Goal: Task Accomplishment & Management: Manage account settings

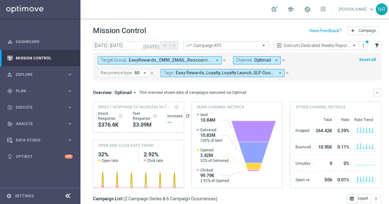
scroll to position [0, 38]
click at [286, 72] on icon "close" at bounding box center [287, 73] width 4 height 4
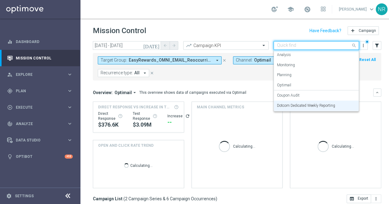
click at [293, 45] on input "text" at bounding box center [310, 45] width 66 height 5
click at [298, 104] on label "Dotcom Dedicated Weekly Reporting" at bounding box center [306, 105] width 58 height 5
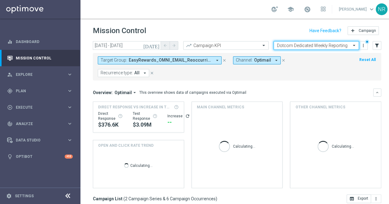
click at [301, 66] on form "Target Group: EasyRewards_OMNI_EMAIL_Reoccurring_SLP-Offers arrow_drop_down clo…" at bounding box center [223, 66] width 251 height 21
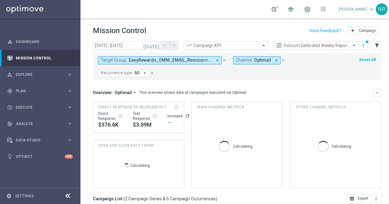
click at [200, 58] on span "EasyRewards_OMNI_EMAIL_Reoccurring_SLP-Offers" at bounding box center [170, 60] width 83 height 5
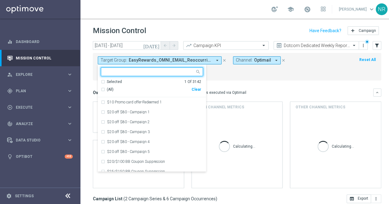
click at [0, 0] on div "Clear" at bounding box center [0, 0] width 0 height 0
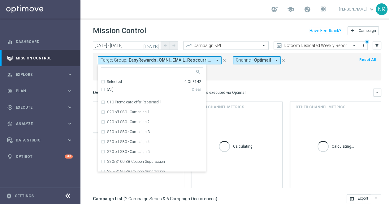
click at [290, 79] on div "Target Group: EasyRewards_OMNI_EMAIL_Reoccurring_SLP-Offers arrow_drop_down Sel…" at bounding box center [237, 67] width 288 height 28
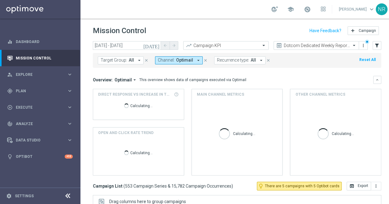
click at [157, 44] on icon "[DATE]" at bounding box center [151, 46] width 17 height 6
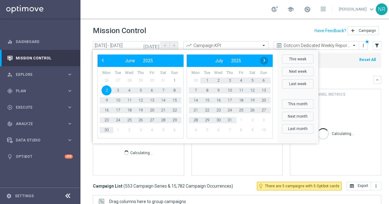
click at [264, 56] on span "›" at bounding box center [264, 60] width 8 height 8
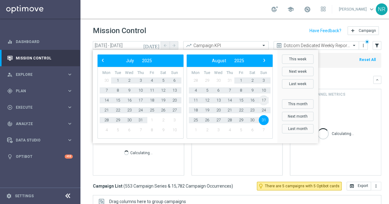
click at [265, 98] on span "17" at bounding box center [264, 100] width 10 height 10
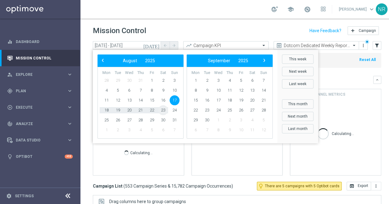
click at [163, 111] on span "23" at bounding box center [163, 110] width 10 height 10
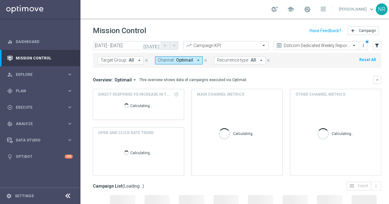
type input "17 Aug 2025 - 23 Aug 2025"
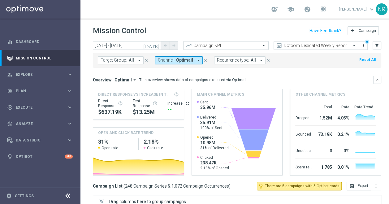
click at [293, 43] on input "text" at bounding box center [310, 45] width 66 height 5
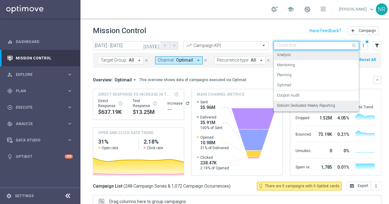
click at [293, 56] on div "Analysis" at bounding box center [316, 55] width 79 height 10
click at [293, 43] on input "text" at bounding box center [310, 45] width 66 height 5
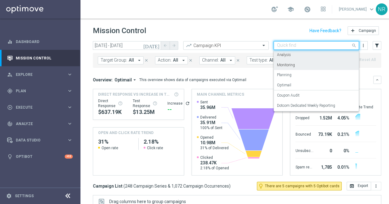
click at [309, 45] on input "text" at bounding box center [310, 45] width 66 height 5
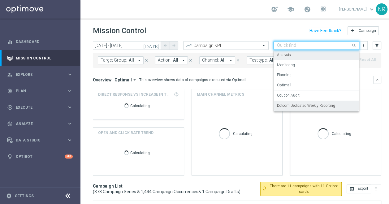
click at [299, 104] on label "Dotcom Dedicated Weekly Reporting" at bounding box center [306, 105] width 58 height 5
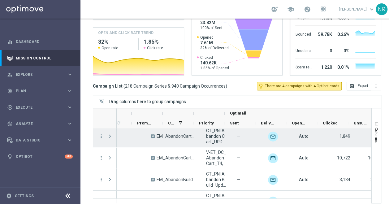
scroll to position [0, 244]
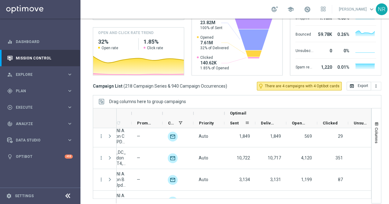
click at [242, 121] on div "Sent" at bounding box center [237, 123] width 15 height 10
click at [239, 120] on div "Sent 1" at bounding box center [237, 123] width 15 height 10
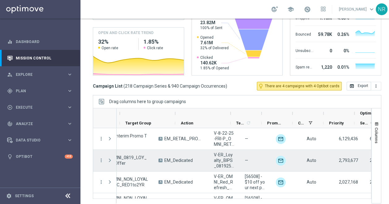
scroll to position [0, 0]
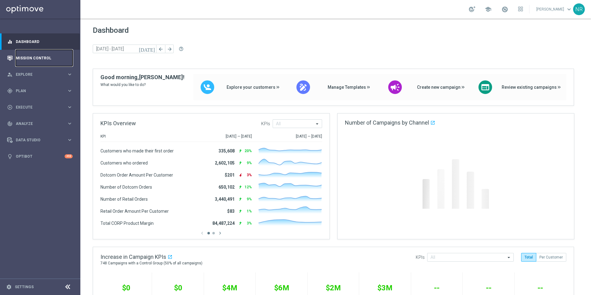
click at [34, 59] on link "Mission Control" at bounding box center [44, 58] width 57 height 16
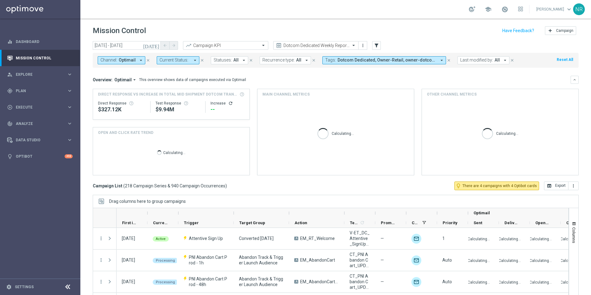
click at [411, 62] on span "Dotcom Dedicated, Owner-Retail, owner-dotcom-dedicated, owner-omni-dedicated, o…" at bounding box center [387, 60] width 99 height 5
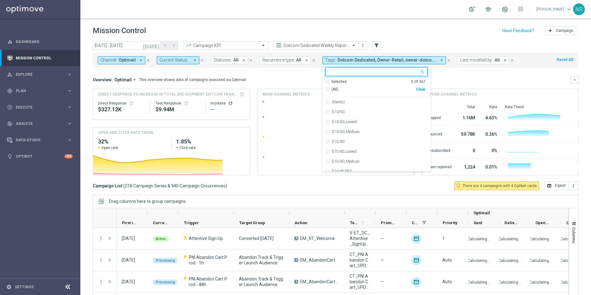
click at [336, 81] on div "Selected" at bounding box center [339, 81] width 15 height 5
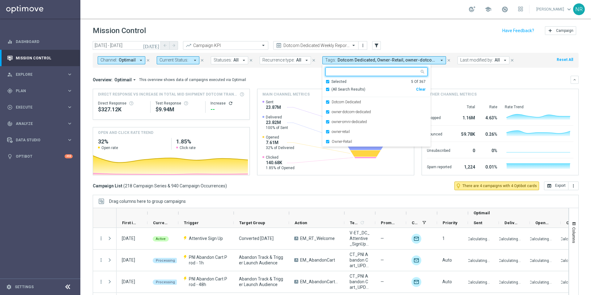
click at [479, 76] on div "Overview: Optimail arrow_drop_down This overview shows data of campaigns execut…" at bounding box center [336, 80] width 486 height 8
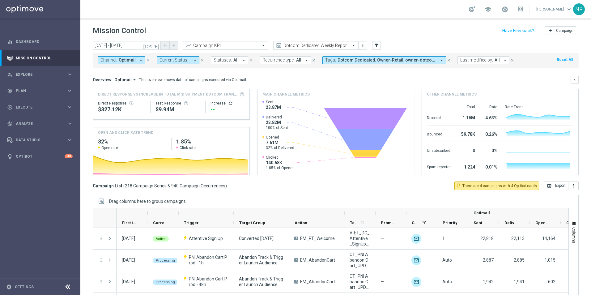
click at [156, 42] on button "today" at bounding box center [151, 45] width 19 height 9
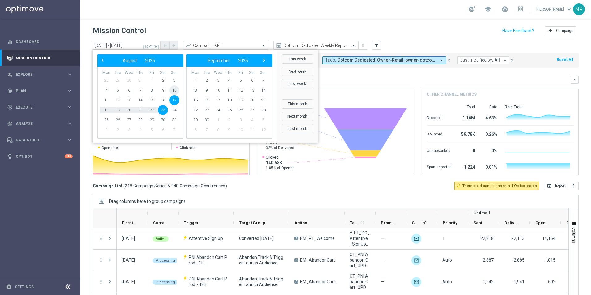
click at [173, 90] on span "10" at bounding box center [174, 90] width 10 height 10
click at [165, 100] on span "16" at bounding box center [163, 100] width 10 height 10
type input "[DATE] - [DATE]"
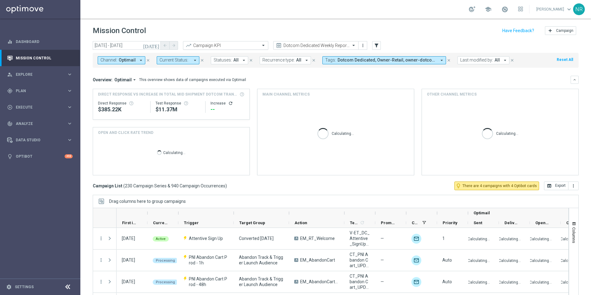
click at [249, 46] on input "text" at bounding box center [219, 45] width 66 height 5
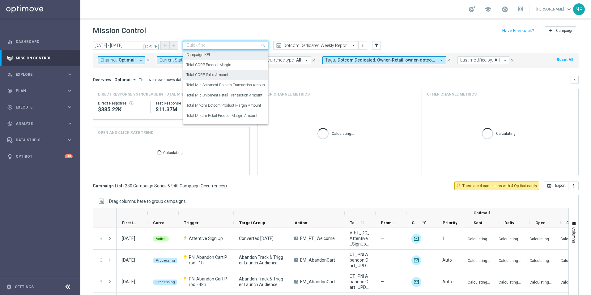
click at [227, 75] on label "Total CORP Sales Amount" at bounding box center [207, 74] width 42 height 5
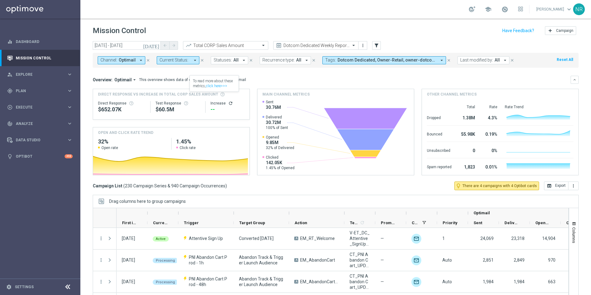
click at [228, 102] on icon "refresh" at bounding box center [230, 103] width 5 height 5
click at [555, 187] on button "open_in_browser Export" at bounding box center [556, 186] width 24 height 9
click at [418, 23] on header "Mission Control add Campaign" at bounding box center [335, 30] width 511 height 23
click at [232, 43] on input "text" at bounding box center [219, 45] width 66 height 5
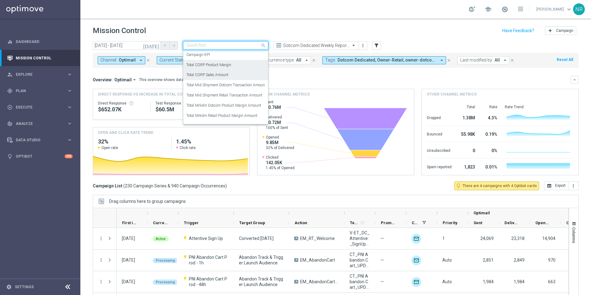
click at [222, 66] on label "Total CORP Product Margin" at bounding box center [208, 64] width 45 height 5
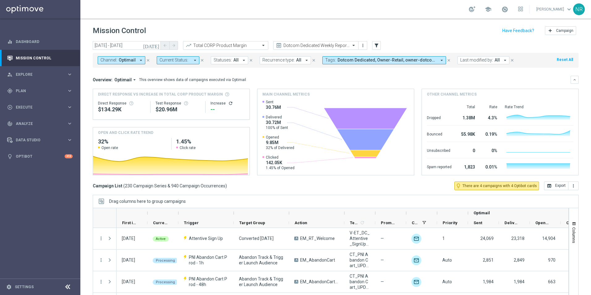
click at [419, 24] on header "Mission Control add Campaign" at bounding box center [335, 30] width 511 height 23
click at [225, 103] on div "Increase refresh" at bounding box center [228, 103] width 34 height 5
click at [228, 103] on icon "refresh" at bounding box center [230, 103] width 5 height 5
click at [546, 189] on button "open_in_browser Export" at bounding box center [556, 186] width 24 height 9
click at [377, 22] on header "Mission Control add Campaign" at bounding box center [335, 30] width 511 height 23
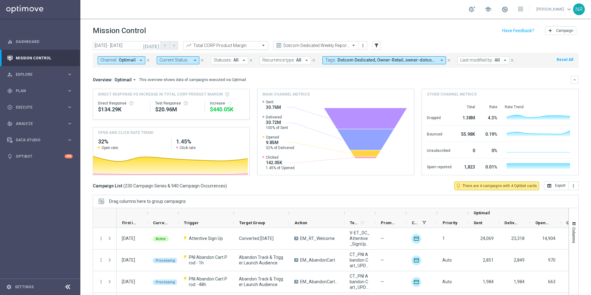
click at [248, 47] on input "text" at bounding box center [219, 45] width 66 height 5
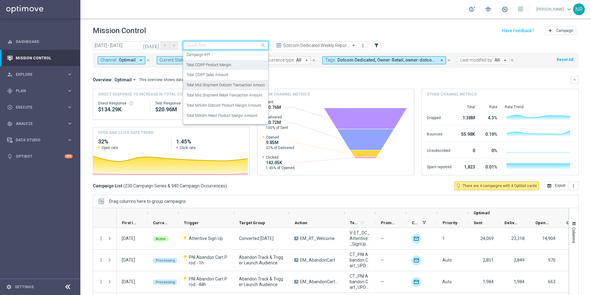
click at [244, 85] on label "Total Mid Shipment Dotcom Transaction Amount" at bounding box center [226, 85] width 80 height 5
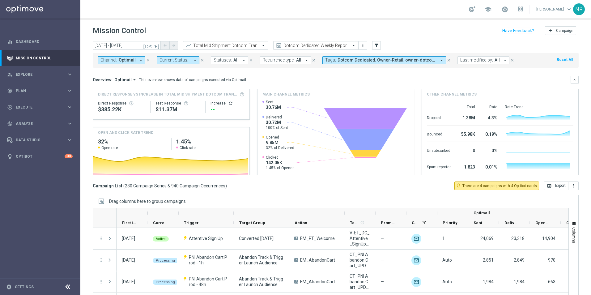
click at [297, 75] on mini-dashboard "Overview: Optimail arrow_drop_down This overview shows data of campaigns execut…" at bounding box center [336, 125] width 486 height 114
click at [231, 103] on div "Increase refresh" at bounding box center [228, 103] width 34 height 5
click at [228, 103] on icon "refresh" at bounding box center [230, 103] width 5 height 5
click at [558, 188] on button "open_in_browser Export" at bounding box center [556, 186] width 24 height 9
click at [369, 16] on div "school Nick Russo keyboard_arrow_down NR" at bounding box center [335, 9] width 511 height 19
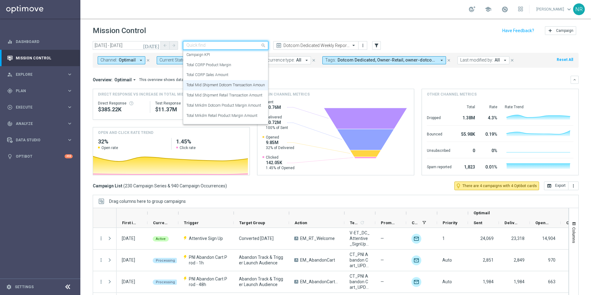
click at [221, 45] on input "text" at bounding box center [219, 45] width 66 height 5
click at [249, 106] on label "Total Mrkdm Dotcom Product Margin Amount" at bounding box center [223, 105] width 75 height 5
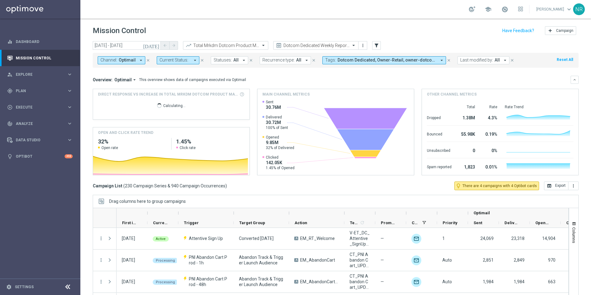
click at [312, 77] on div "Overview: Optimail arrow_drop_down This overview shows data of campaigns execut…" at bounding box center [332, 80] width 478 height 6
click at [228, 104] on icon "refresh" at bounding box center [230, 103] width 5 height 5
click at [554, 187] on button "open_in_browser Export" at bounding box center [556, 186] width 24 height 9
click at [242, 44] on input "text" at bounding box center [219, 45] width 66 height 5
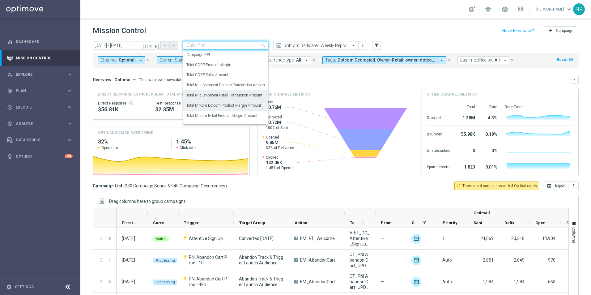
drag, startPoint x: 228, startPoint y: 93, endPoint x: 234, endPoint y: 91, distance: 6.2
click at [228, 93] on label "Total Mid Shipment Retail Transaction Amount" at bounding box center [224, 95] width 76 height 5
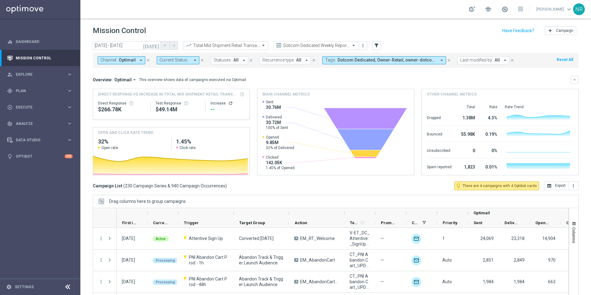
click at [228, 105] on icon "refresh" at bounding box center [230, 103] width 5 height 5
click at [556, 188] on button "open_in_browser Export" at bounding box center [556, 186] width 24 height 9
drag, startPoint x: 329, startPoint y: 84, endPoint x: 284, endPoint y: 71, distance: 47.3
click at [329, 84] on div "Overview: Optimail arrow_drop_down This overview shows data of campaigns execut…" at bounding box center [336, 126] width 486 height 100
click at [232, 48] on input "text" at bounding box center [219, 45] width 66 height 5
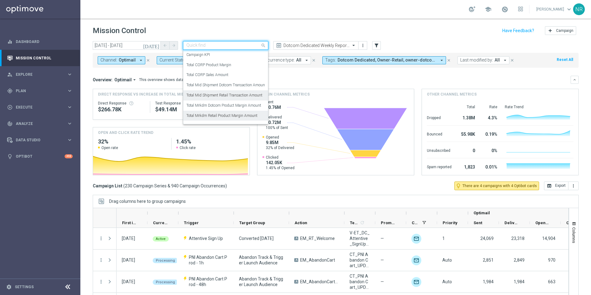
click at [248, 116] on label "Total Mrkdm Retail Product Margin Amount" at bounding box center [221, 115] width 71 height 5
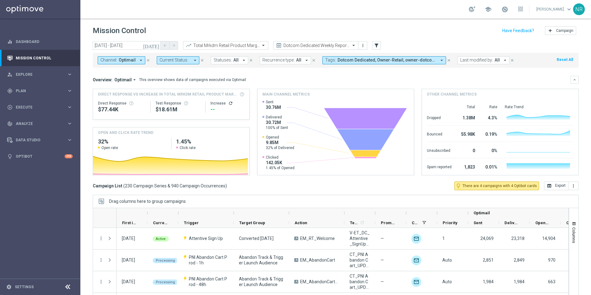
click at [229, 105] on icon "refresh" at bounding box center [230, 103] width 5 height 5
click at [548, 183] on button "open_in_browser Export" at bounding box center [556, 186] width 24 height 9
click at [250, 24] on header "Mission Control add Campaign" at bounding box center [335, 30] width 511 height 23
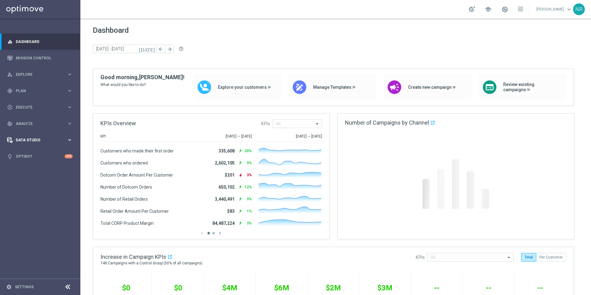
click at [29, 139] on span "Data Studio" at bounding box center [41, 140] width 51 height 4
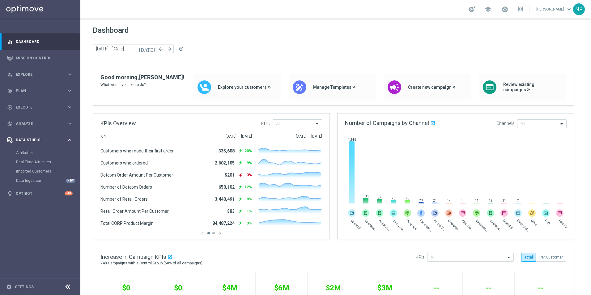
click at [30, 142] on div "Data Studio" at bounding box center [37, 140] width 60 height 6
click at [43, 110] on div "play_circle_outline Execute keyboard_arrow_right" at bounding box center [40, 107] width 80 height 16
click at [41, 122] on link "Campaign Builder" at bounding box center [40, 120] width 48 height 5
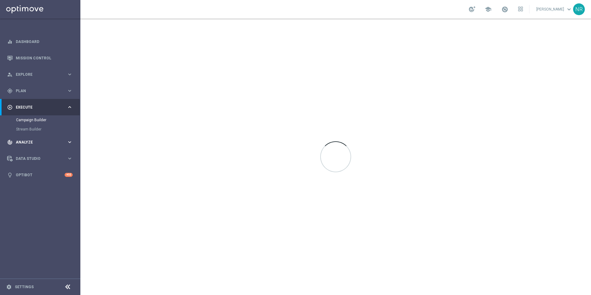
click at [35, 141] on span "Analyze" at bounding box center [41, 142] width 51 height 4
click at [37, 182] on span "BI Studio" at bounding box center [38, 183] width 44 height 4
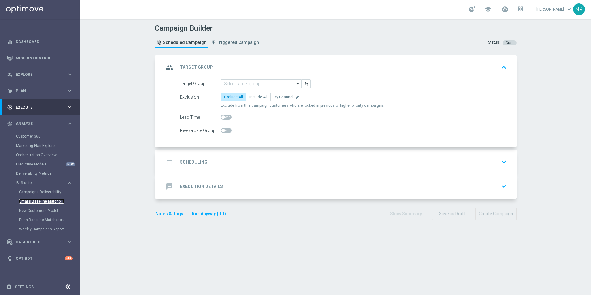
click at [49, 202] on link "Emails Baseline Matchback" at bounding box center [41, 201] width 45 height 5
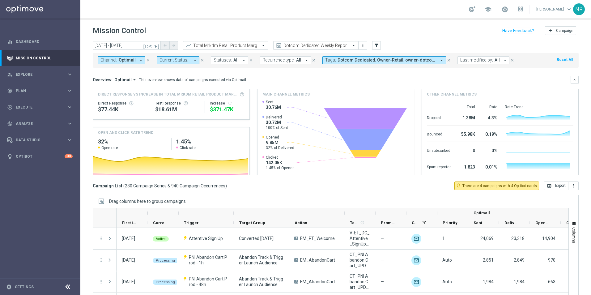
click at [246, 46] on input "text" at bounding box center [219, 45] width 66 height 5
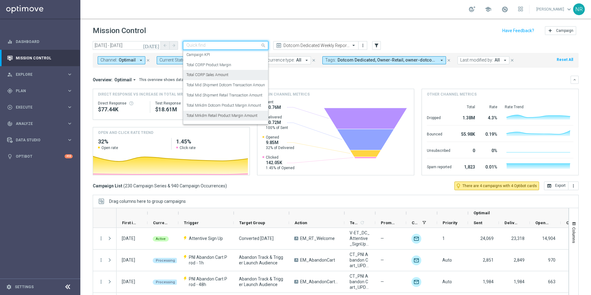
click at [225, 75] on label "Total CORP Sales Amount" at bounding box center [207, 74] width 42 height 5
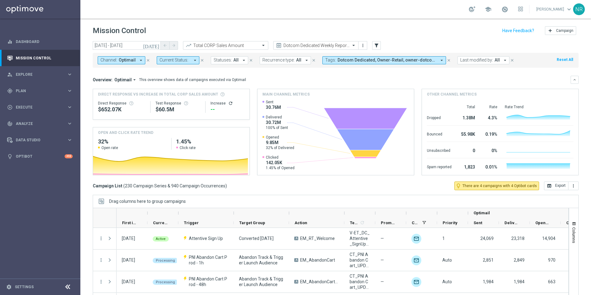
click at [230, 103] on icon "refresh" at bounding box center [230, 103] width 5 height 5
click at [554, 187] on button "open_in_browser Export" at bounding box center [556, 186] width 24 height 9
click at [373, 41] on button "filter_alt" at bounding box center [376, 45] width 9 height 9
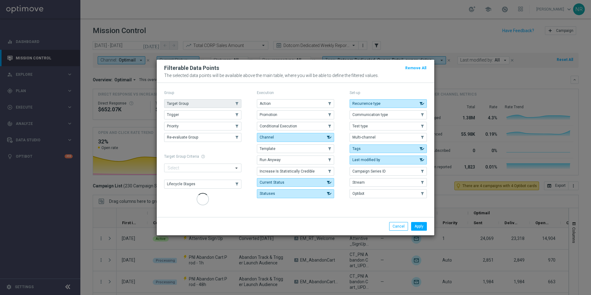
click at [217, 105] on button "Target Group" at bounding box center [202, 103] width 77 height 9
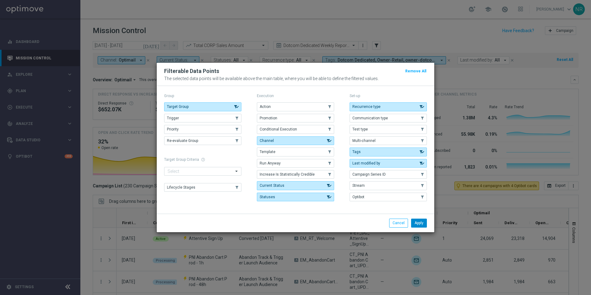
click at [414, 224] on button "Apply" at bounding box center [419, 223] width 16 height 9
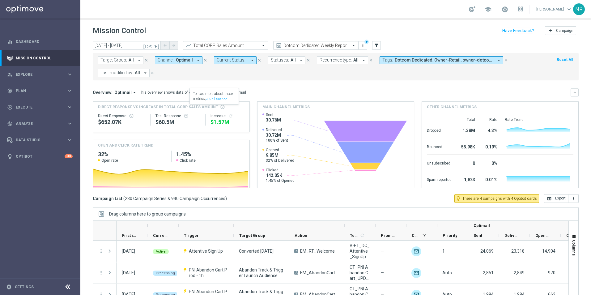
click at [129, 58] on span "All" at bounding box center [131, 60] width 5 height 5
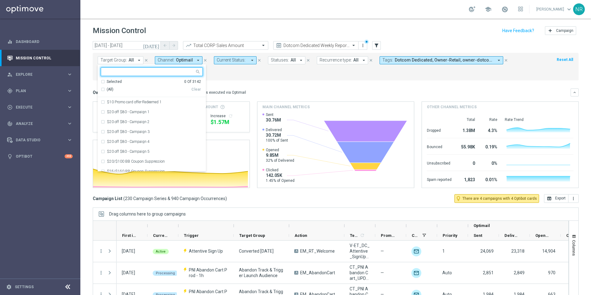
click at [124, 73] on input "text" at bounding box center [149, 71] width 91 height 5
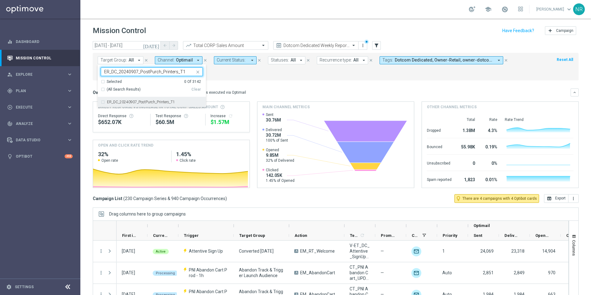
click at [142, 103] on label "ER_DC_20240907_PostPurch_Printers_T1" at bounding box center [141, 102] width 68 height 4
type input "ER_DC_20240907_PostPurch_Printers_T1"
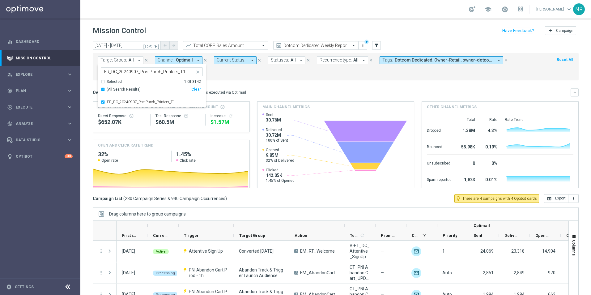
click at [276, 90] on div "Overview: Optimail arrow_drop_down This overview shows data of campaigns execut…" at bounding box center [332, 93] width 478 height 6
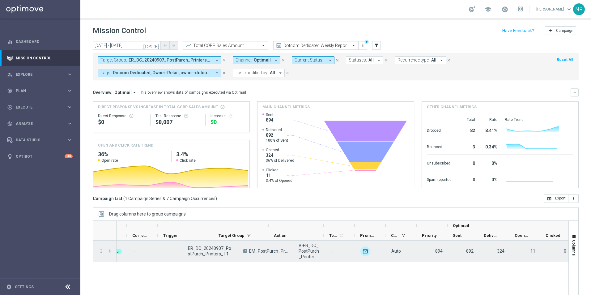
scroll to position [0, 91]
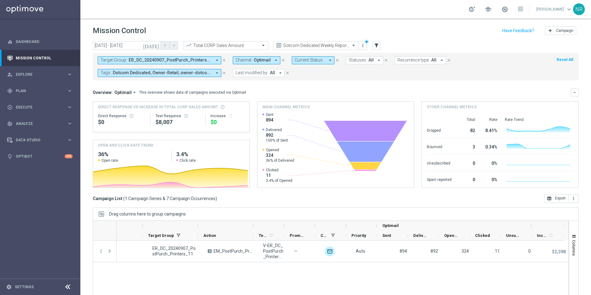
click at [222, 60] on icon "close" at bounding box center [224, 60] width 4 height 4
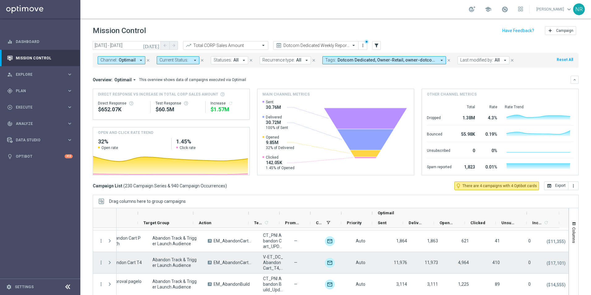
scroll to position [0, 95]
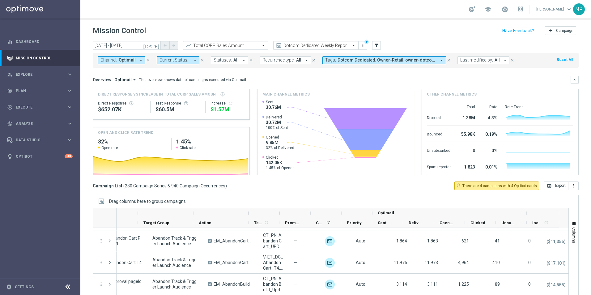
click at [250, 47] on input "text" at bounding box center [219, 45] width 66 height 5
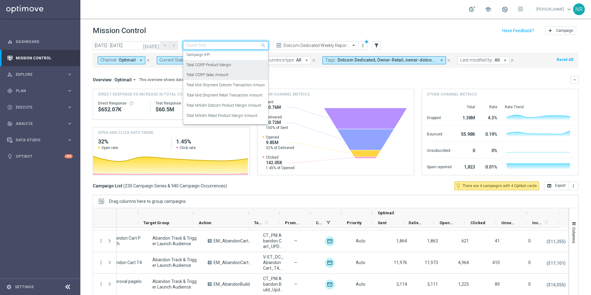
click at [232, 67] on div "Total CORP Product Margin" at bounding box center [225, 65] width 79 height 10
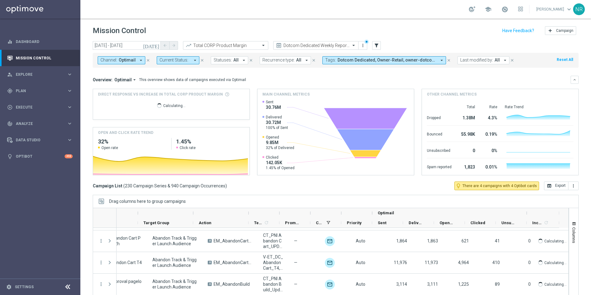
click at [318, 77] on div "Overview: Optimail arrow_drop_down This overview shows data of campaigns execut…" at bounding box center [332, 80] width 478 height 6
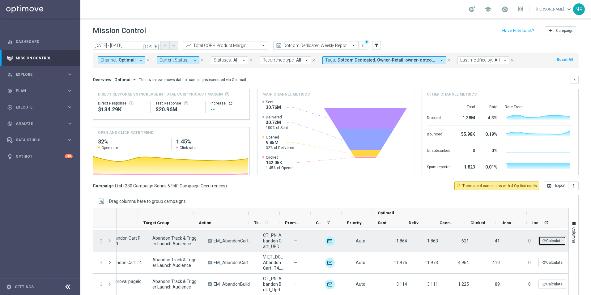
click at [542, 243] on icon "refresh" at bounding box center [544, 241] width 4 height 4
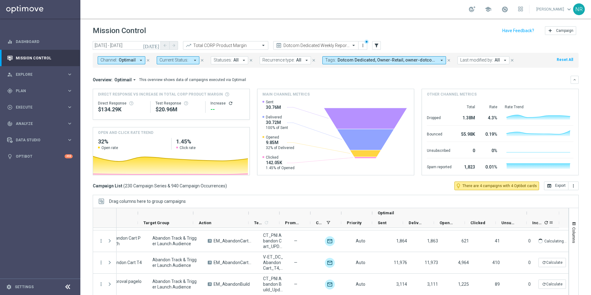
click at [547, 222] on icon "refresh" at bounding box center [546, 222] width 5 height 5
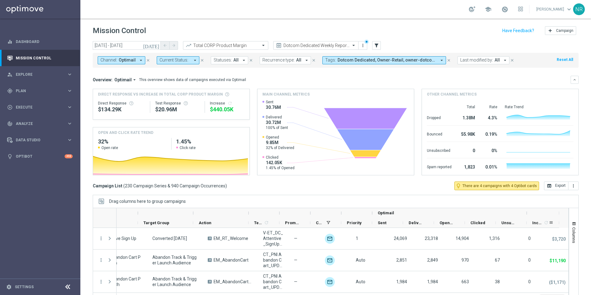
click at [369, 62] on span "Dotcom Dedicated, Owner-Retail, owner-dotcom-dedicated, owner-omni-dedicated, o…" at bounding box center [387, 60] width 99 height 5
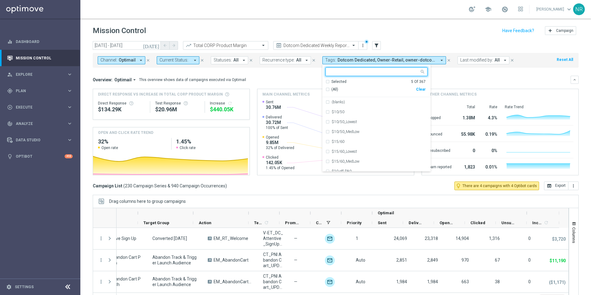
click at [339, 81] on div "Selected" at bounding box center [339, 81] width 15 height 5
click at [0, 0] on div "Clear" at bounding box center [0, 0] width 0 height 0
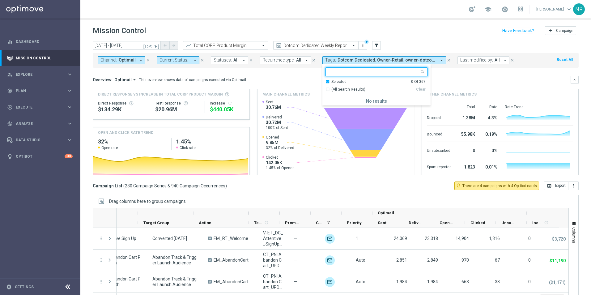
click at [353, 69] on input "text" at bounding box center [374, 71] width 91 height 5
click at [334, 83] on div "Selected" at bounding box center [339, 81] width 15 height 5
click at [350, 102] on label "Easy Rewards" at bounding box center [343, 102] width 23 height 4
type input "easy"
drag, startPoint x: 342, startPoint y: 74, endPoint x: 318, endPoint y: 74, distance: 23.5
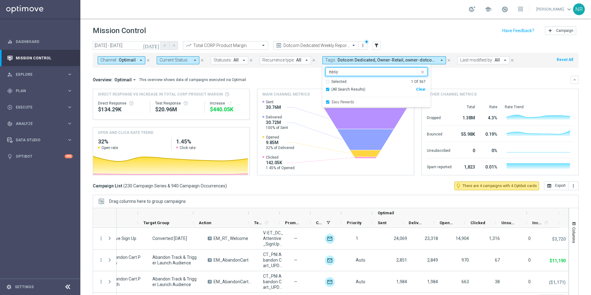
click at [318, 74] on div "today 10 Aug 2025 - 16 Aug 2025 arrow_back arrow_forward Total CORP Product Mar…" at bounding box center [335, 165] width 511 height 248
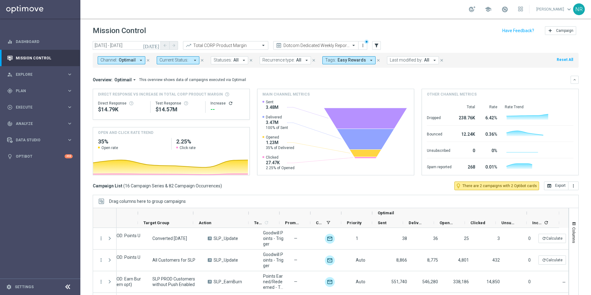
click at [338, 60] on span "Easy Rewards" at bounding box center [352, 60] width 28 height 5
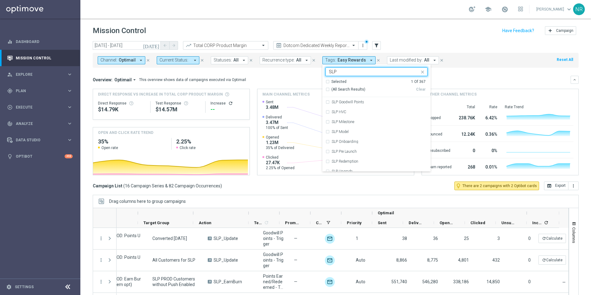
click at [343, 89] on span "(All Search Results)" at bounding box center [349, 89] width 34 height 5
drag, startPoint x: 343, startPoint y: 73, endPoint x: 326, endPoint y: 72, distance: 16.8
click at [329, 72] on input "SLP" at bounding box center [374, 71] width 91 height 5
click at [339, 91] on span "(All Search Results)" at bounding box center [349, 89] width 34 height 5
type input "Loyal"
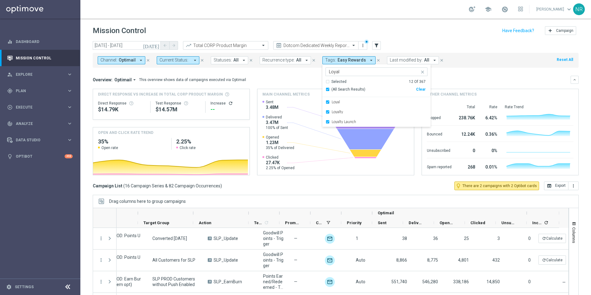
click at [478, 85] on div "Overview: Optimail arrow_drop_down This overview shows data of campaigns execut…" at bounding box center [336, 126] width 486 height 100
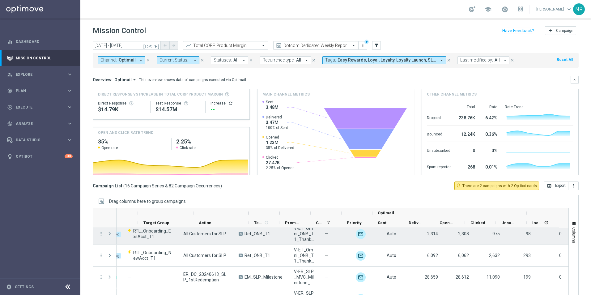
scroll to position [0, 95]
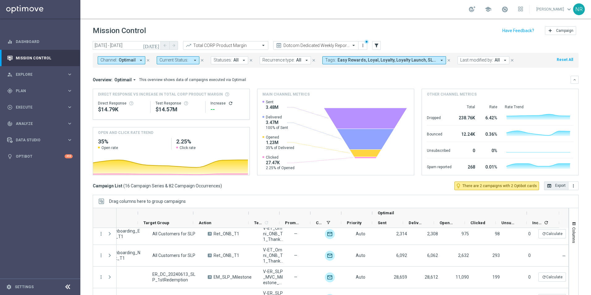
click at [553, 187] on button "open_in_browser Export" at bounding box center [556, 186] width 24 height 9
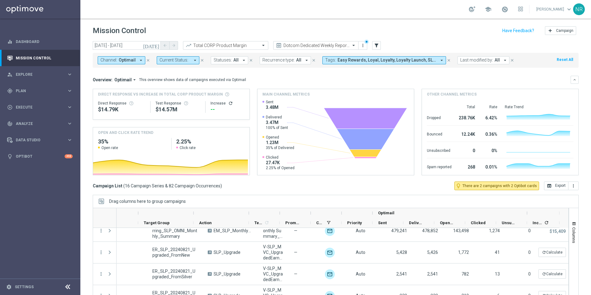
scroll to position [0, 0]
click at [229, 103] on icon "refresh" at bounding box center [230, 103] width 5 height 5
drag, startPoint x: 560, startPoint y: 218, endPoint x: 563, endPoint y: 231, distance: 13.7
drag, startPoint x: 563, startPoint y: 231, endPoint x: 392, endPoint y: 194, distance: 175.1
click at [392, 194] on div "today 10 Aug 2025 - 16 Aug 2025 arrow_back arrow_forward Total CORP Product Mar…" at bounding box center [335, 165] width 511 height 248
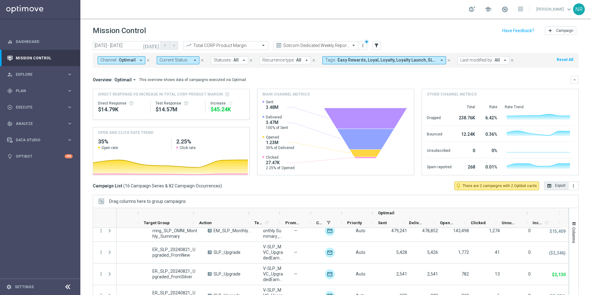
click at [557, 187] on button "open_in_browser Export" at bounding box center [556, 186] width 24 height 9
click at [364, 81] on div "Overview: Optimail arrow_drop_down This overview shows data of campaigns execut…" at bounding box center [332, 80] width 478 height 6
click at [226, 44] on input "text" at bounding box center [219, 45] width 66 height 5
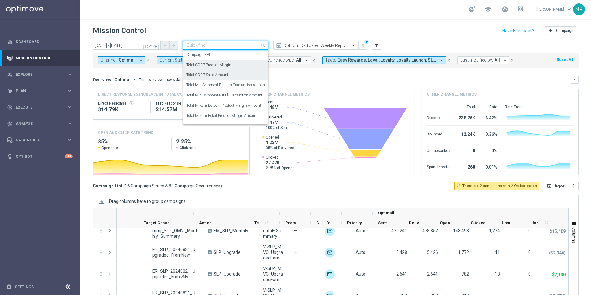
click at [224, 76] on label "Total CORP Sales Amount" at bounding box center [207, 74] width 42 height 5
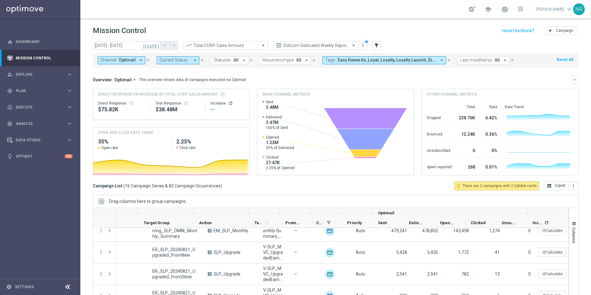
click at [299, 78] on div "Overview: Optimail arrow_drop_down This overview shows data of campaigns execut…" at bounding box center [332, 80] width 478 height 6
click at [228, 101] on icon "refresh" at bounding box center [230, 103] width 5 height 5
click at [547, 186] on button "open_in_browser Export" at bounding box center [556, 186] width 24 height 9
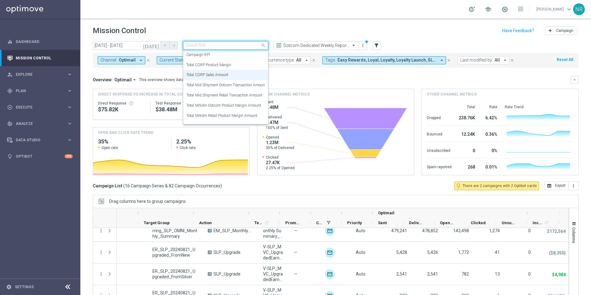
click at [216, 43] on input "text" at bounding box center [219, 45] width 66 height 5
drag, startPoint x: 238, startPoint y: 88, endPoint x: 243, endPoint y: 86, distance: 5.0
click at [238, 88] on div "Total Mid Shipment Dotcom Transaction Amount" at bounding box center [225, 85] width 79 height 10
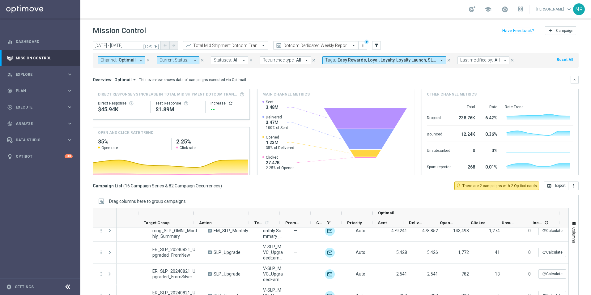
click at [228, 103] on icon "refresh" at bounding box center [230, 103] width 5 height 5
click at [558, 182] on button "open_in_browser Export" at bounding box center [556, 186] width 24 height 9
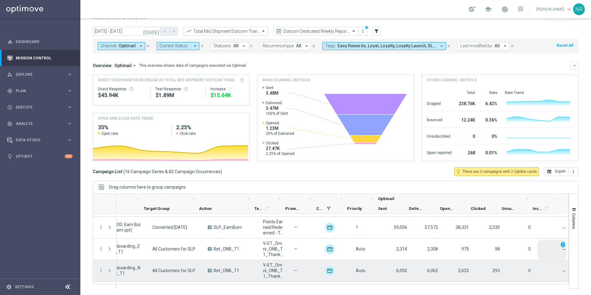
scroll to position [124, 0]
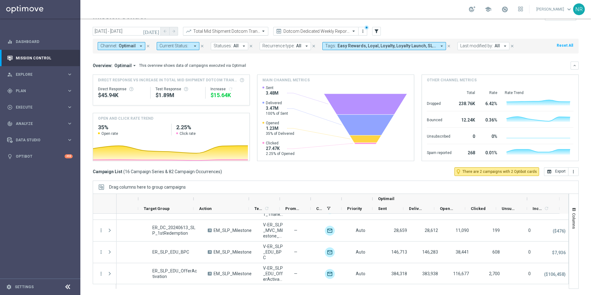
click at [224, 33] on input "text" at bounding box center [219, 31] width 66 height 5
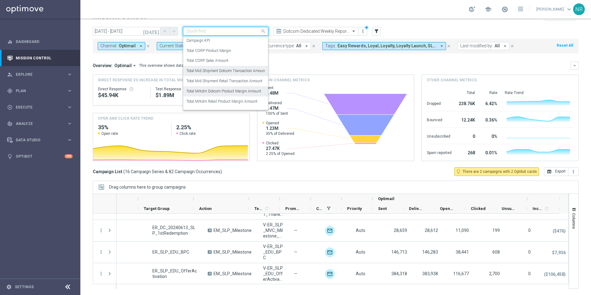
click at [238, 92] on label "Total Mrkdm Dotcom Product Margin Amount" at bounding box center [223, 91] width 75 height 5
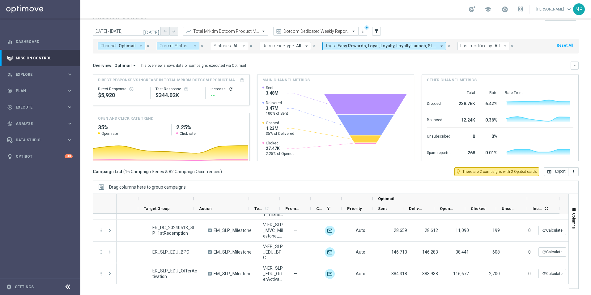
click at [229, 90] on icon "refresh" at bounding box center [230, 89] width 5 height 5
drag, startPoint x: 553, startPoint y: 174, endPoint x: 454, endPoint y: 191, distance: 100.6
click at [553, 174] on button "open_in_browser Export" at bounding box center [556, 171] width 24 height 9
click at [398, 23] on header "Mission Control add Campaign" at bounding box center [335, 15] width 511 height 23
click at [554, 171] on button "open_in_browser Export" at bounding box center [556, 171] width 24 height 9
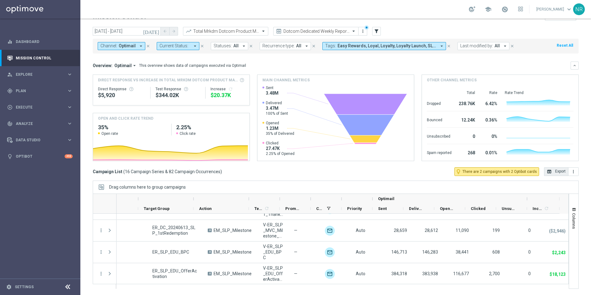
click at [550, 173] on button "open_in_browser Export" at bounding box center [556, 171] width 24 height 9
click at [243, 31] on input "text" at bounding box center [219, 31] width 66 height 5
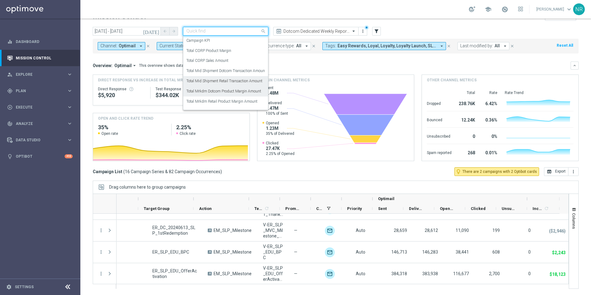
click at [232, 80] on label "Total Mid Shipment Retail Transaction Amount" at bounding box center [224, 81] width 76 height 5
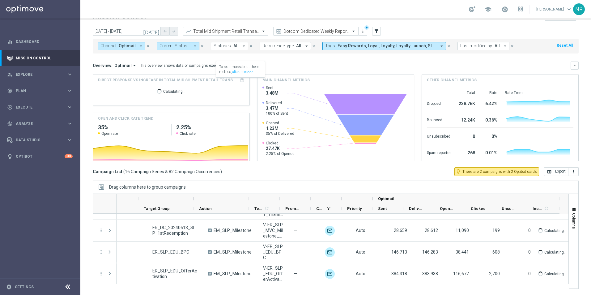
click at [332, 65] on div "Overview: Optimail arrow_drop_down This overview shows data of campaigns execut…" at bounding box center [332, 66] width 478 height 6
click at [228, 87] on icon "refresh" at bounding box center [230, 89] width 5 height 5
click at [550, 173] on button "open_in_browser Export" at bounding box center [556, 171] width 24 height 9
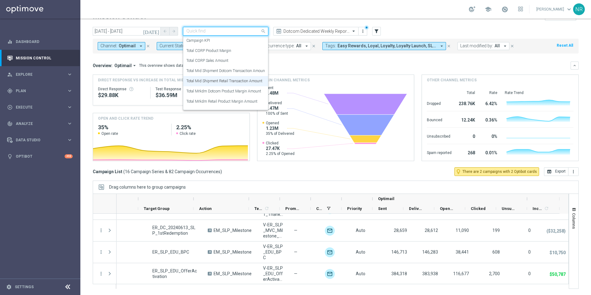
click at [244, 34] on div "Quick find Total Mid Shipment Retail Transaction Amount" at bounding box center [225, 31] width 85 height 9
drag, startPoint x: 243, startPoint y: 102, endPoint x: 349, endPoint y: 69, distance: 111.6
click at [243, 102] on label "Total Mrkdm Retail Product Margin Amount" at bounding box center [221, 101] width 71 height 5
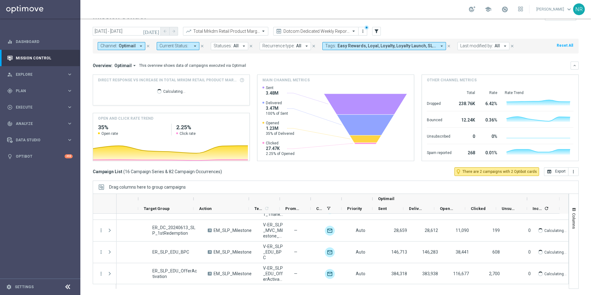
click at [350, 66] on div "Overview: Optimail arrow_drop_down This overview shows data of campaigns execut…" at bounding box center [332, 66] width 478 height 6
click at [228, 88] on icon "refresh" at bounding box center [230, 89] width 5 height 5
click at [552, 171] on button "open_in_browser Export" at bounding box center [556, 171] width 24 height 9
click at [447, 45] on icon "close" at bounding box center [449, 46] width 4 height 4
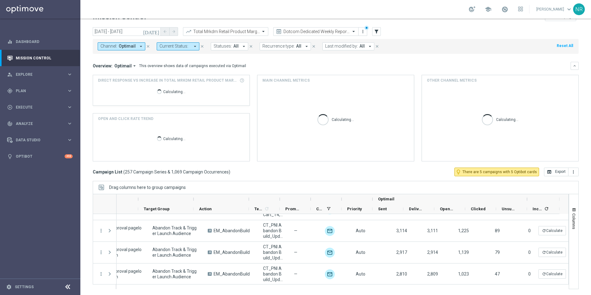
click at [382, 32] on div "today 10 Aug 2025 - 16 Aug 2025 arrow_back arrow_forward Total Mrkdm Retail Pro…" at bounding box center [336, 31] width 486 height 9
click at [378, 32] on icon "filter_alt" at bounding box center [377, 32] width 6 height 6
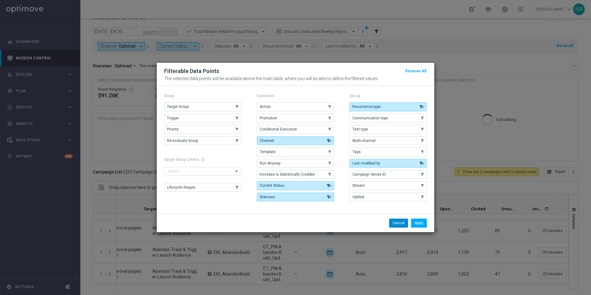
drag, startPoint x: 403, startPoint y: 216, endPoint x: 399, endPoint y: 219, distance: 4.8
click at [401, 216] on div "Apply Cancel" at bounding box center [296, 223] width 278 height 18
click at [399, 219] on button "Cancel" at bounding box center [398, 223] width 19 height 9
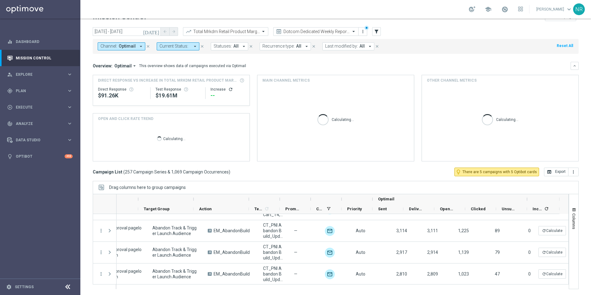
click at [316, 25] on header "Mission Control add Campaign" at bounding box center [335, 16] width 511 height 23
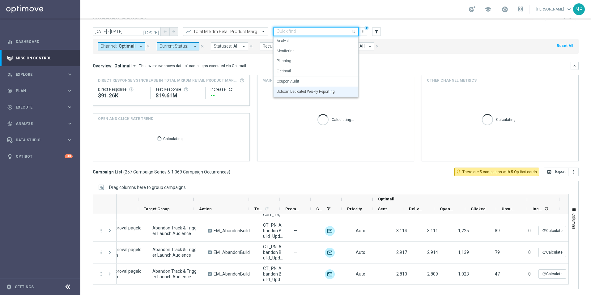
click at [312, 32] on input "text" at bounding box center [310, 31] width 66 height 5
click at [306, 80] on div "Coupon Audit" at bounding box center [316, 81] width 79 height 10
click at [303, 29] on input "text" at bounding box center [310, 31] width 66 height 5
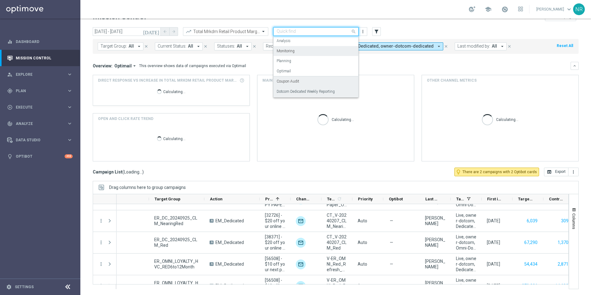
click at [301, 90] on label "Dotcom Dedicated Weekly Reporting" at bounding box center [306, 91] width 58 height 5
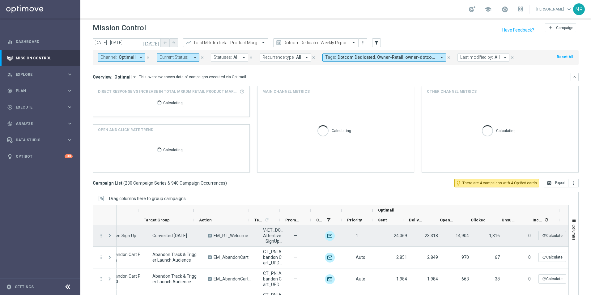
scroll to position [0, 0]
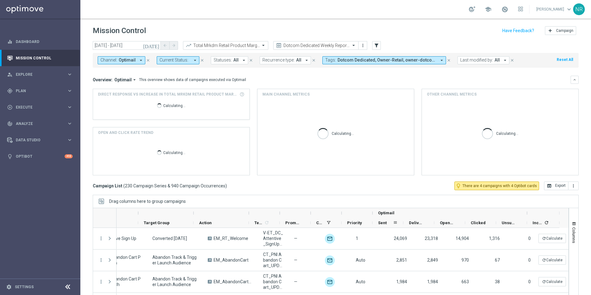
click at [387, 221] on div "Sent" at bounding box center [385, 223] width 15 height 10
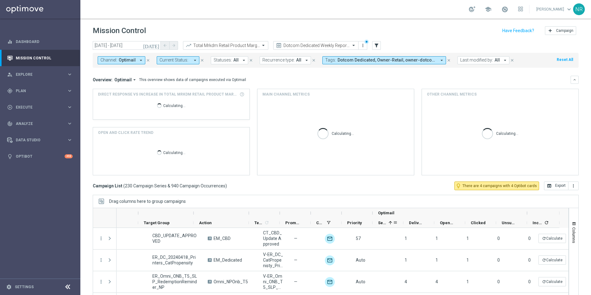
click at [384, 223] on span "Sent" at bounding box center [382, 223] width 8 height 5
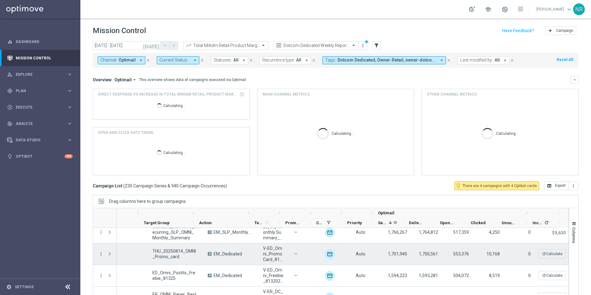
scroll to position [62, 0]
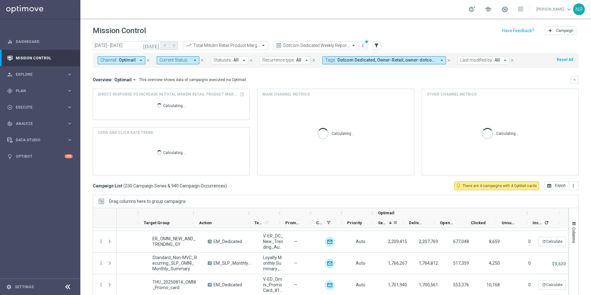
click at [398, 58] on span "Dotcom Dedicated, Owner-Retail, owner-dotcom-dedicated, owner-omni-dedicated, o…" at bounding box center [387, 60] width 99 height 5
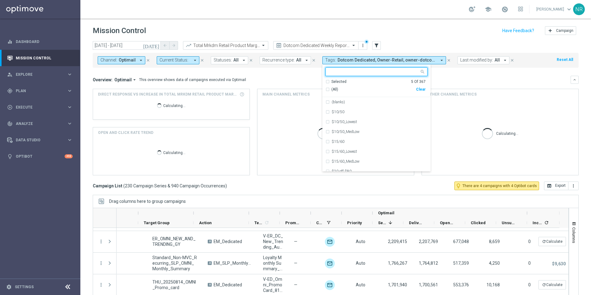
click at [336, 81] on div "Selected" at bounding box center [339, 81] width 15 height 5
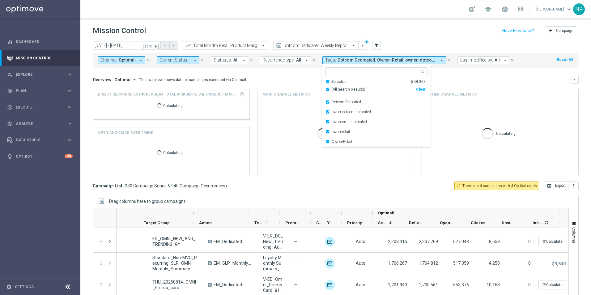
click at [279, 183] on div "Campaign List ( 230 Campaign Series & 940 Campaign Occurrences ) lightbulb_outl…" at bounding box center [336, 186] width 486 height 9
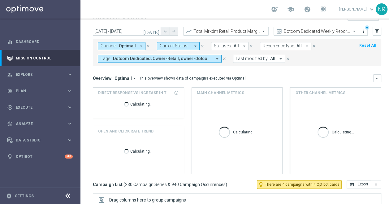
scroll to position [0, 96]
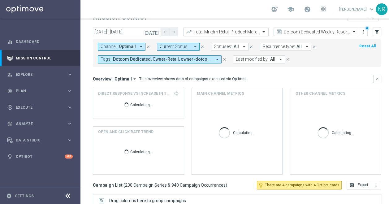
click at [221, 33] on input "text" at bounding box center [219, 31] width 66 height 5
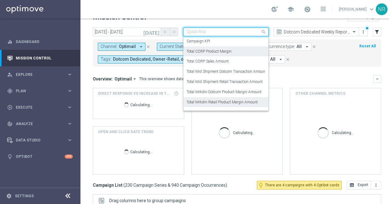
click at [226, 54] on div "Total CORP Product Margin" at bounding box center [225, 51] width 79 height 10
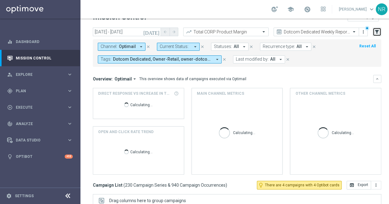
click at [377, 34] on button "filter_alt" at bounding box center [376, 32] width 9 height 9
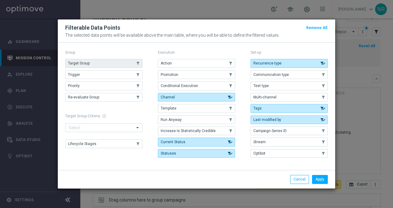
click at [113, 65] on button "Target Group" at bounding box center [103, 63] width 77 height 9
click at [318, 178] on button "Apply" at bounding box center [320, 179] width 16 height 9
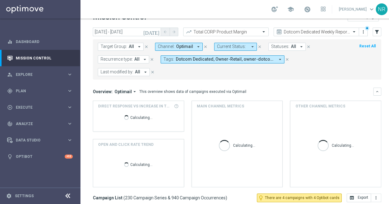
click at [287, 61] on icon "close" at bounding box center [287, 59] width 4 height 4
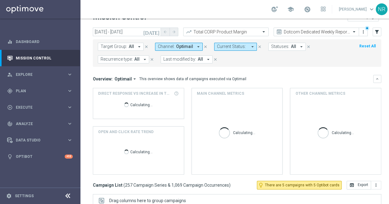
click at [127, 46] on button "Target Group: All arrow_drop_down" at bounding box center [121, 47] width 46 height 8
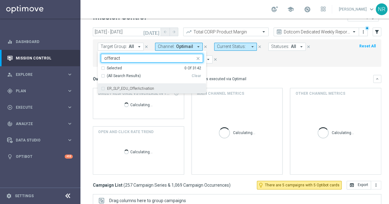
click at [138, 87] on label "ER_SLP_EDU_OfferActivation" at bounding box center [130, 89] width 47 height 4
type input "offeract"
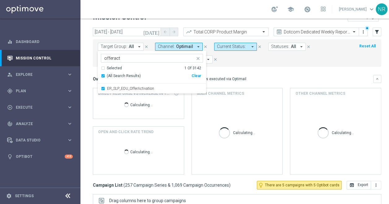
click at [270, 83] on div "Overview: Optimail arrow_drop_down This overview shows data of campaigns execut…" at bounding box center [237, 125] width 288 height 100
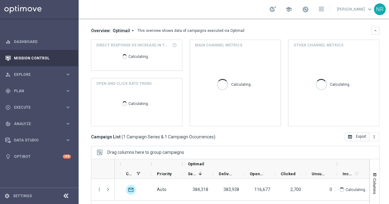
scroll to position [0, 0]
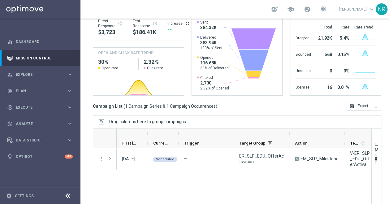
scroll to position [93, 0]
click at [185, 24] on icon "refresh" at bounding box center [187, 23] width 5 height 5
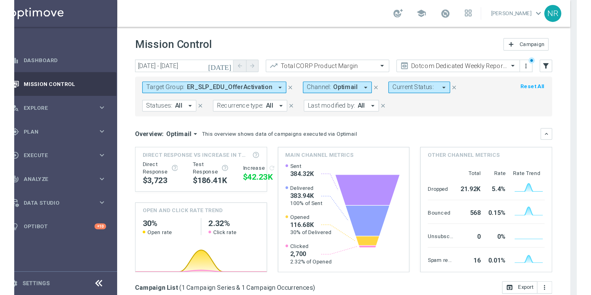
scroll to position [0, 0]
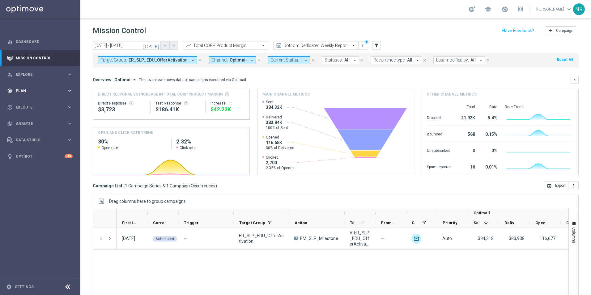
click at [39, 92] on span "Plan" at bounding box center [41, 91] width 51 height 4
click at [35, 105] on link "Target Groups" at bounding box center [40, 103] width 48 height 5
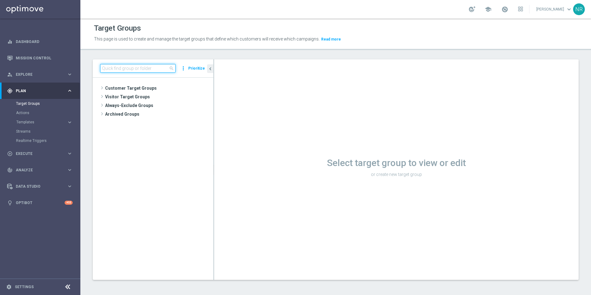
click at [128, 72] on input at bounding box center [137, 68] width 75 height 9
paste input "ST_DC_20240623_SmallBusinessAudience"
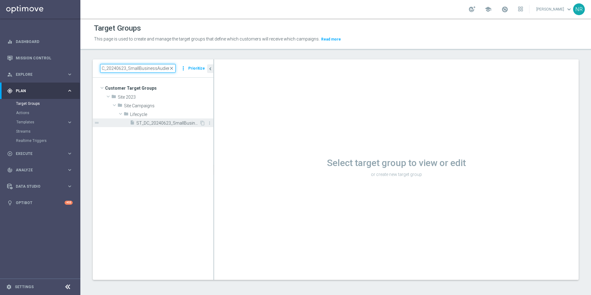
type input "ST_DC_20240623_SmallBusinessAudienc"
click at [172, 124] on span "ST_DC_20240623_SmallBusinessAudience" at bounding box center [167, 123] width 63 height 5
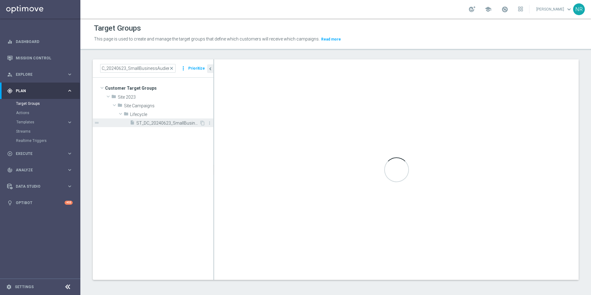
scroll to position [0, 0]
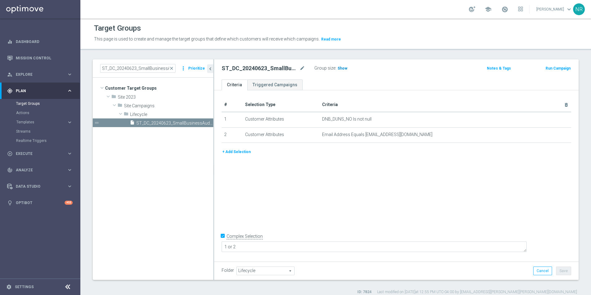
click at [339, 71] on h3 "Show" at bounding box center [342, 68] width 11 height 7
